Goal: Find specific page/section: Locate item on page

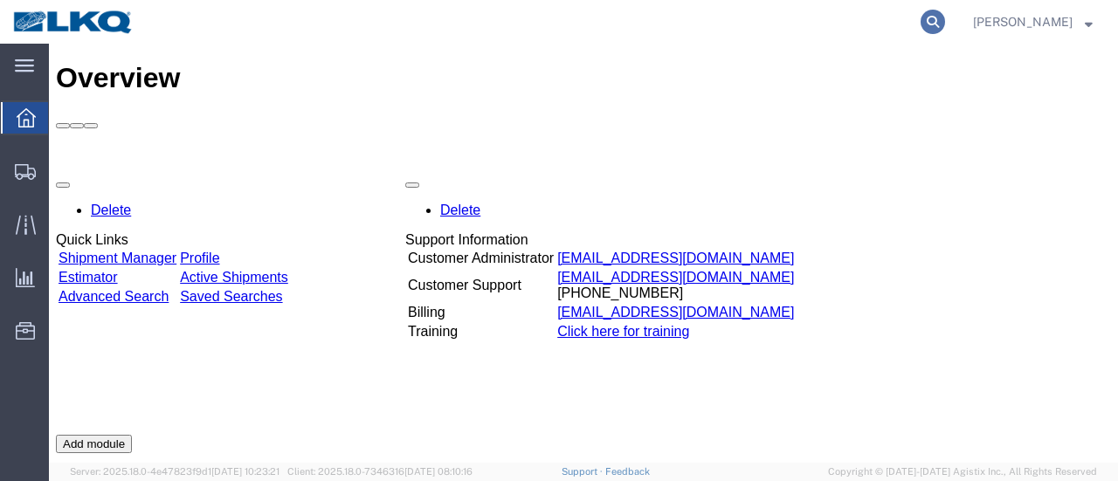
click at [945, 17] on icon at bounding box center [933, 22] width 24 height 24
type input "56342133"
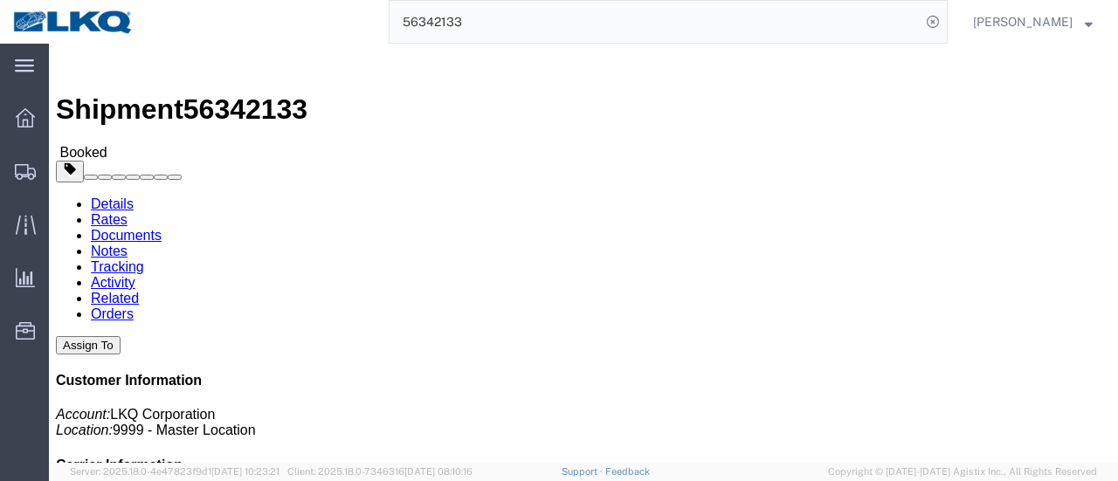
click link "Documents"
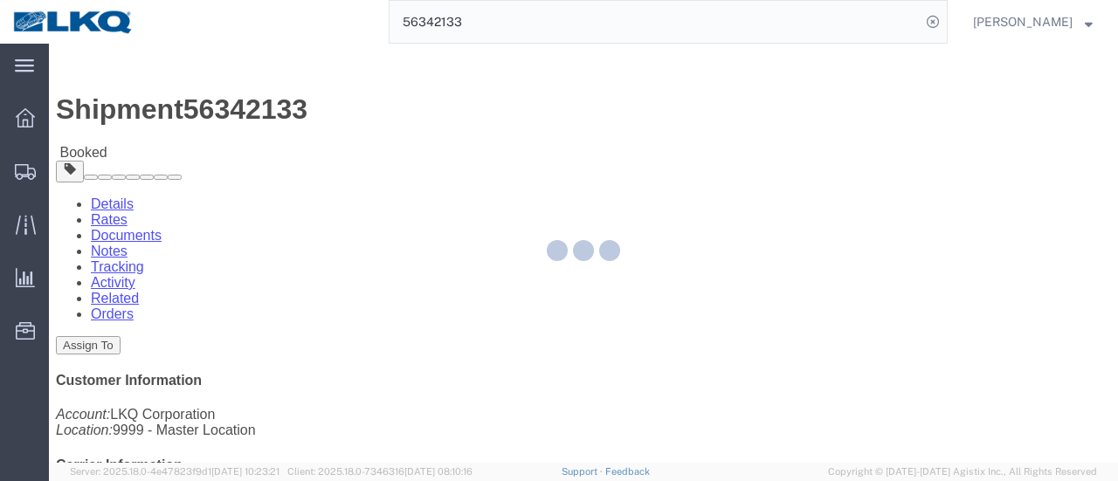
click at [234, 109] on div at bounding box center [583, 253] width 1069 height 419
